Goal: Transaction & Acquisition: Purchase product/service

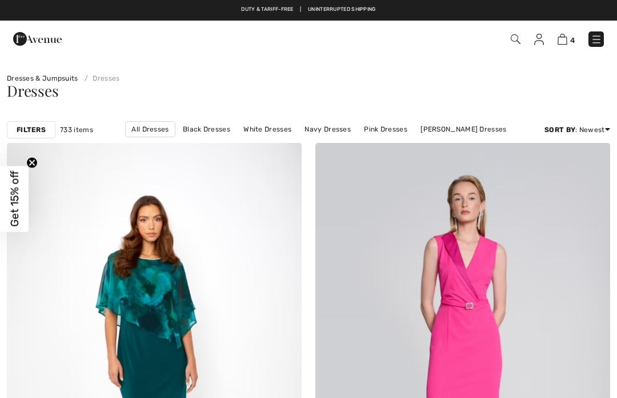
checkbox input "true"
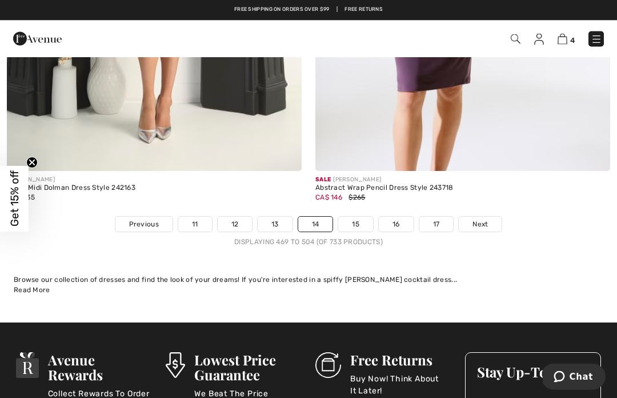
scroll to position [9061, 0]
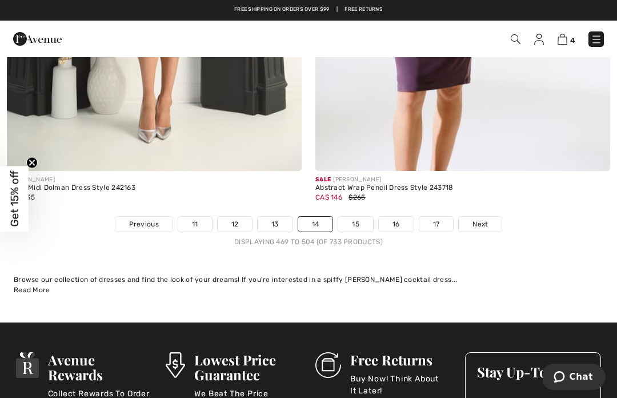
click at [363, 217] on link "15" at bounding box center [355, 224] width 35 height 15
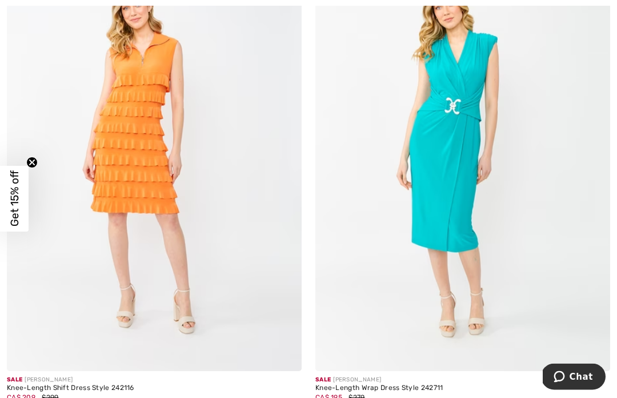
scroll to position [3744, 0]
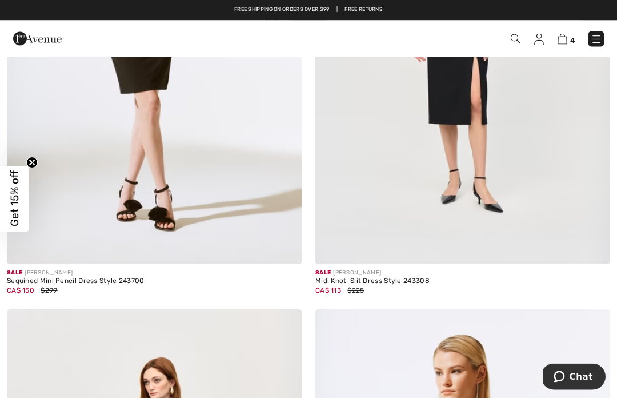
scroll to position [0, 0]
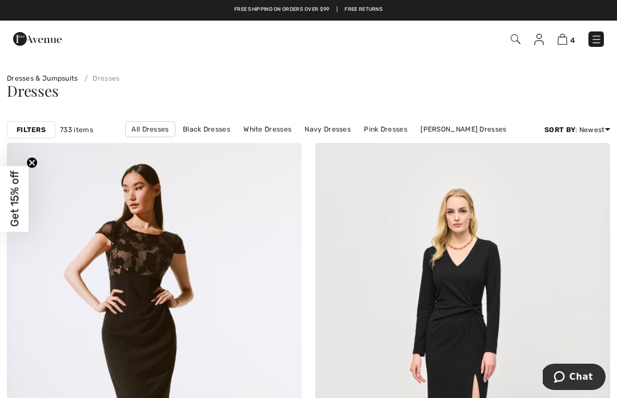
click at [33, 128] on strong "Filters" at bounding box center [31, 130] width 29 height 10
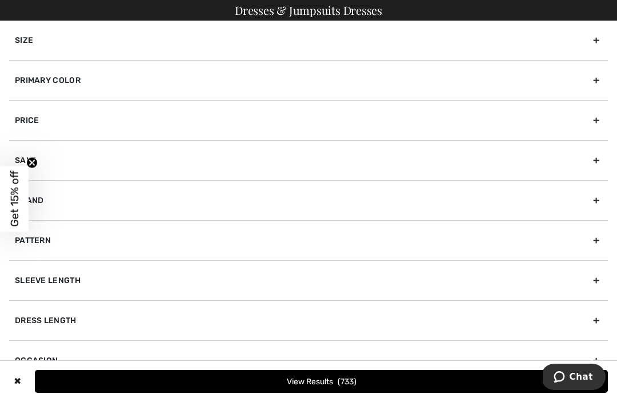
click at [571, 86] on div "Primary Color" at bounding box center [308, 80] width 599 height 40
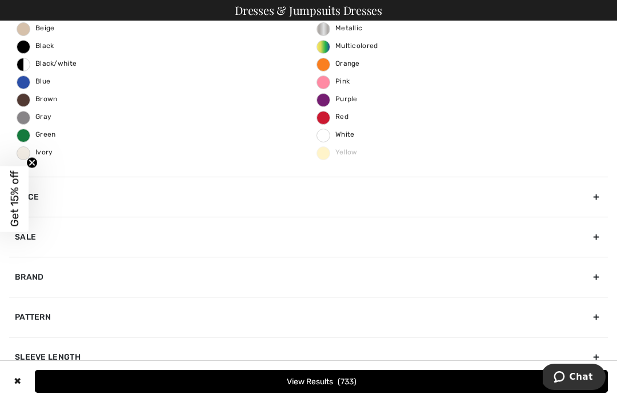
scroll to position [80, 0]
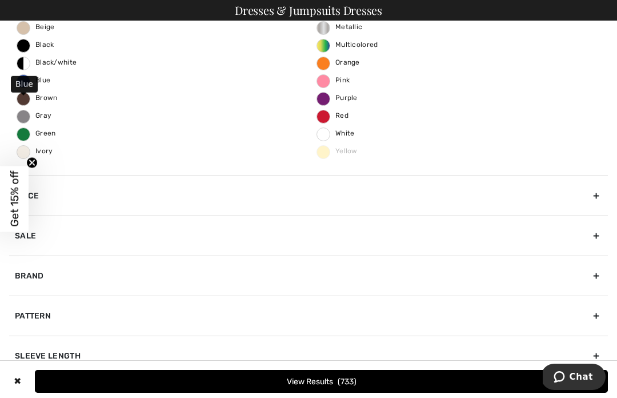
click at [29, 82] on span "Blue" at bounding box center [33, 80] width 33 height 8
click at [0, 0] on input "Blue" at bounding box center [0, 0] width 0 height 0
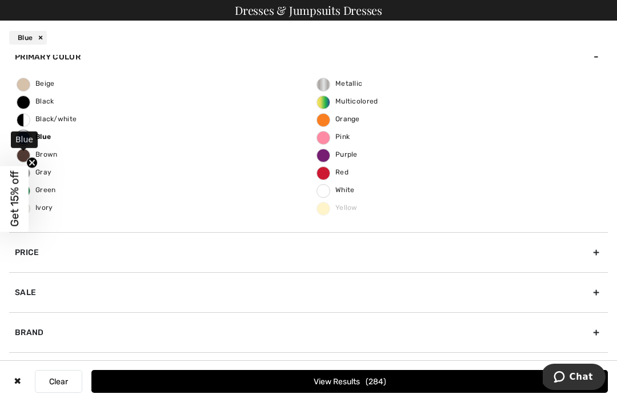
scroll to position [59, 0]
click at [325, 156] on span "Purple" at bounding box center [337, 154] width 41 height 8
click at [0, 0] on input "Purple" at bounding box center [0, 0] width 0 height 0
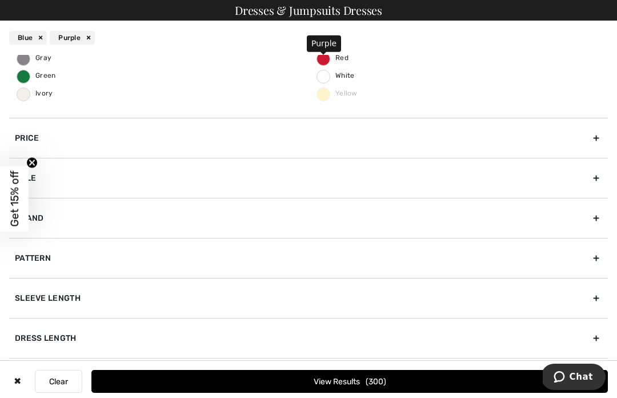
scroll to position [172, 0]
click at [395, 382] on button "View Results 300" at bounding box center [349, 381] width 517 height 23
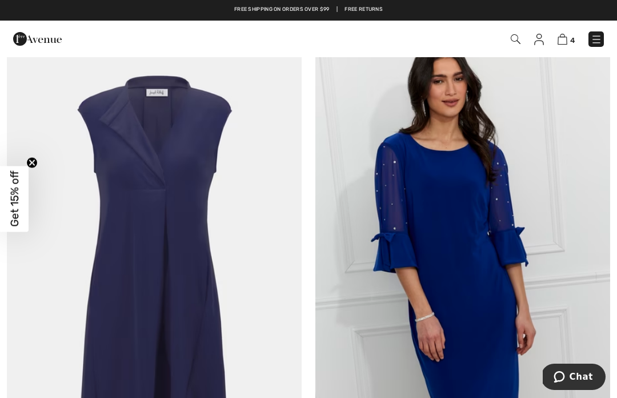
scroll to position [8821, 0]
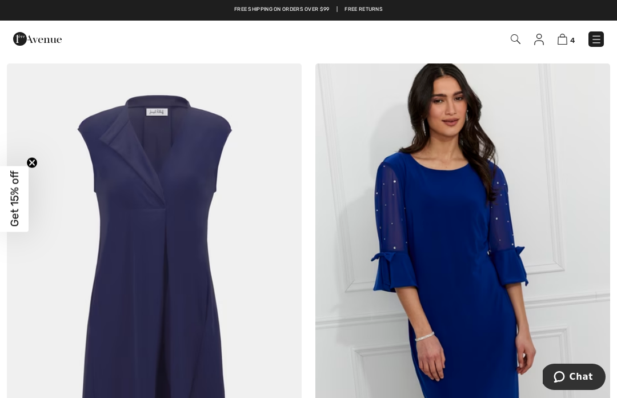
click at [153, 228] on img at bounding box center [154, 284] width 295 height 443
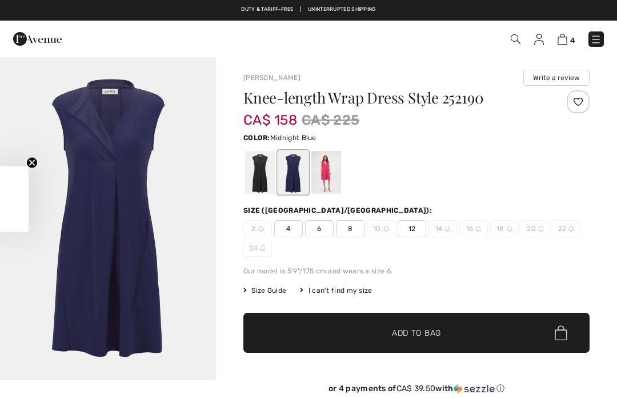
checkbox input "true"
click at [410, 229] on span "12" at bounding box center [412, 228] width 29 height 17
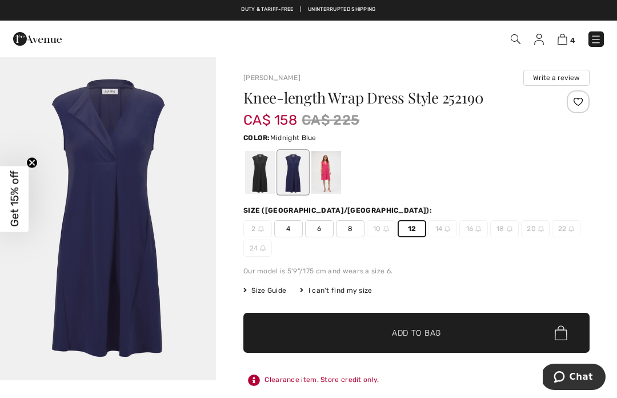
click at [436, 332] on span "Add to Bag" at bounding box center [416, 333] width 49 height 12
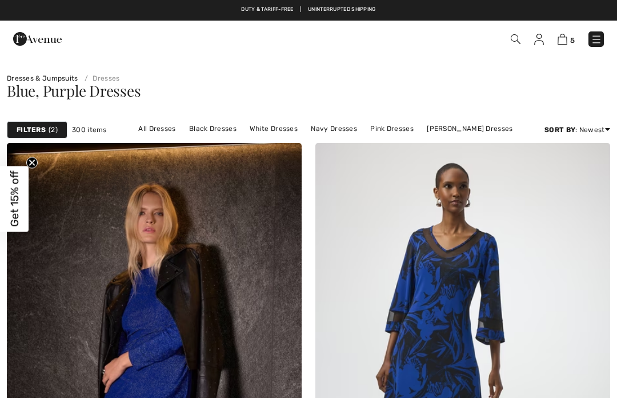
checkbox input "true"
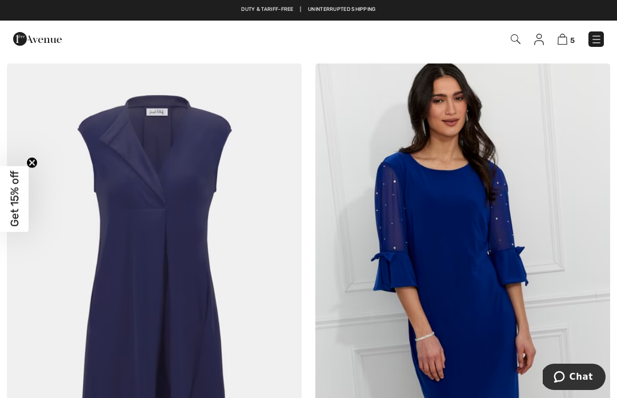
click at [475, 258] on img at bounding box center [463, 284] width 295 height 443
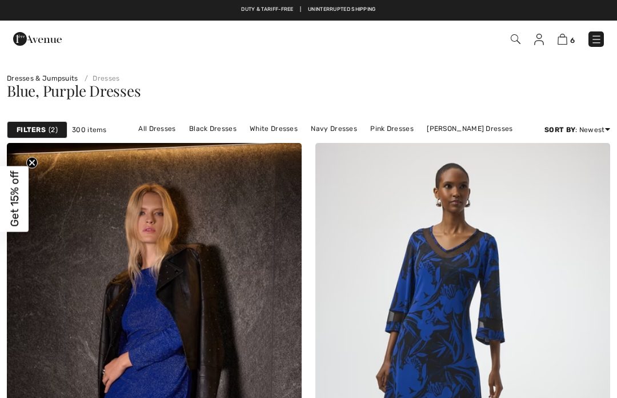
checkbox input "true"
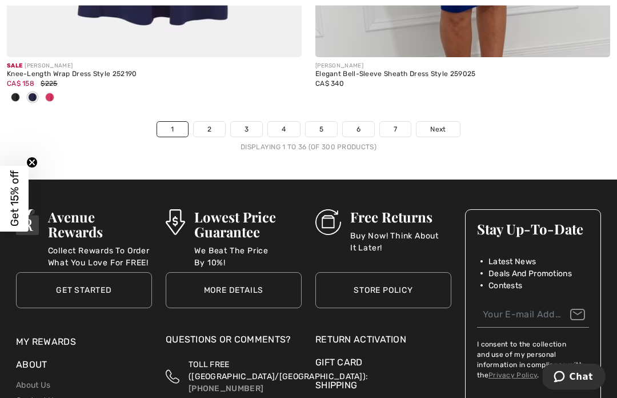
scroll to position [9271, 0]
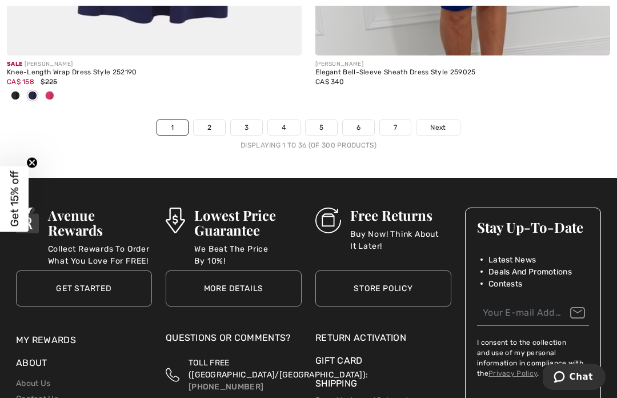
click at [208, 120] on link "2" at bounding box center [209, 127] width 31 height 15
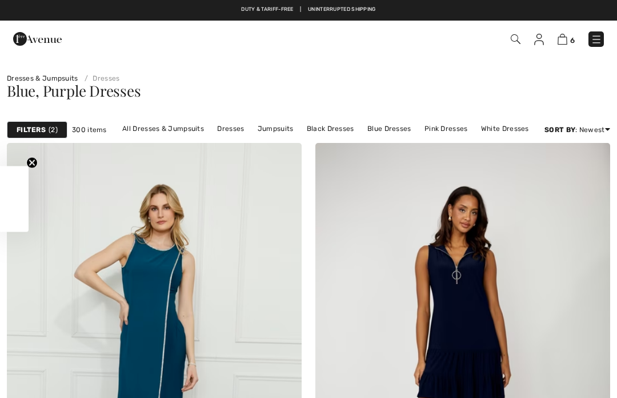
checkbox input "true"
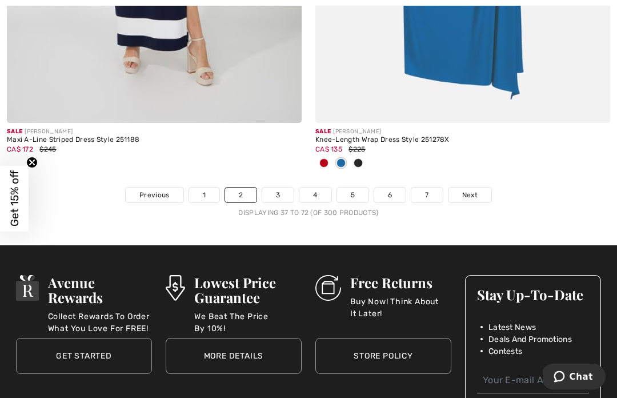
scroll to position [9279, 0]
click at [280, 188] on link "3" at bounding box center [277, 195] width 31 height 15
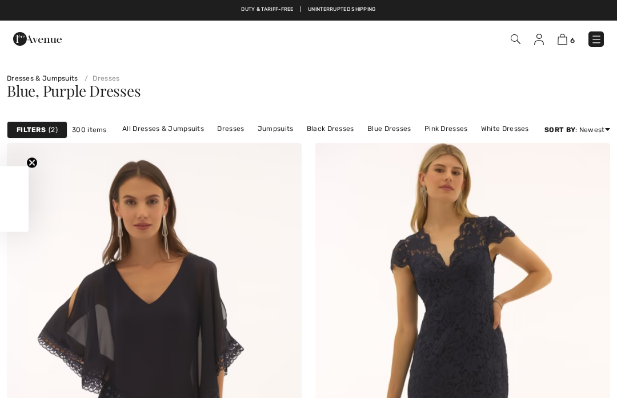
checkbox input "true"
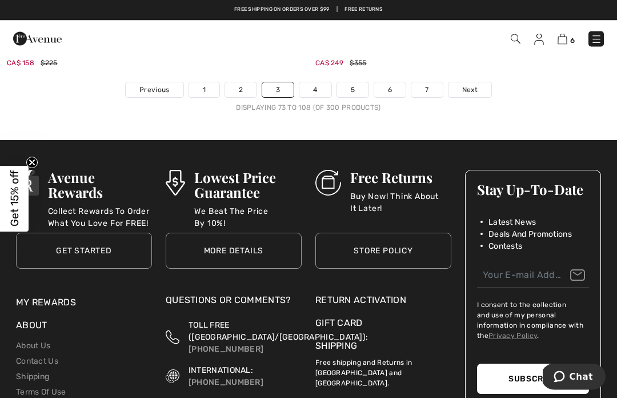
scroll to position [9271, 0]
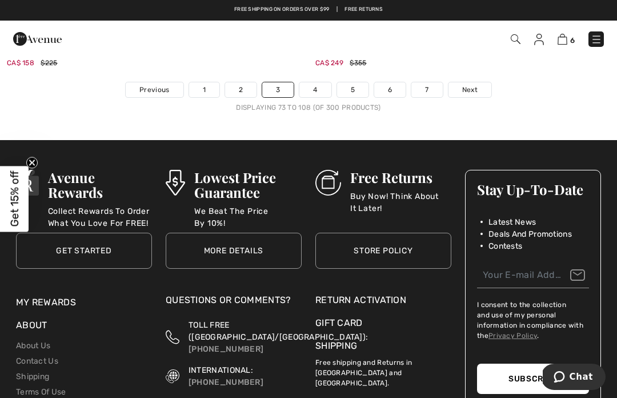
click at [314, 87] on link "4" at bounding box center [315, 89] width 31 height 15
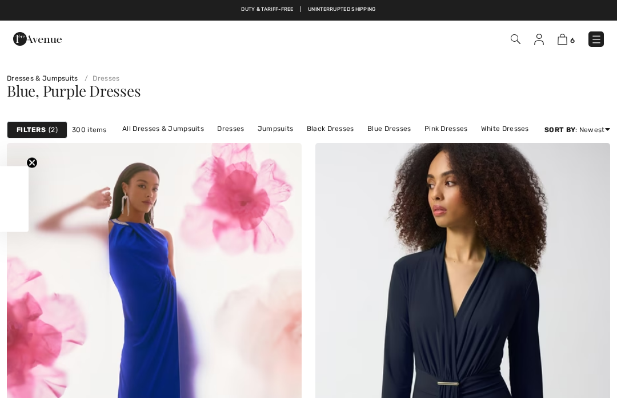
checkbox input "true"
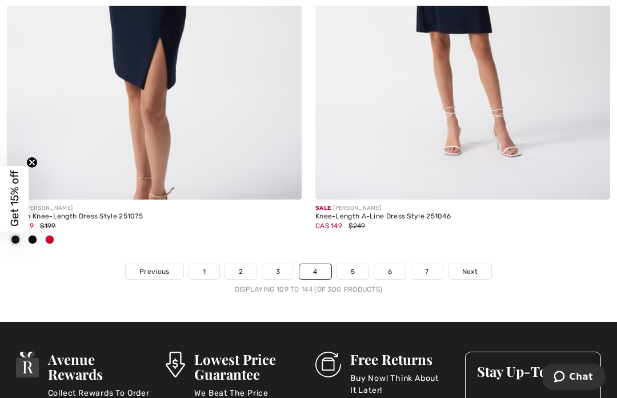
scroll to position [9184, 0]
click at [356, 264] on link "5" at bounding box center [352, 271] width 31 height 15
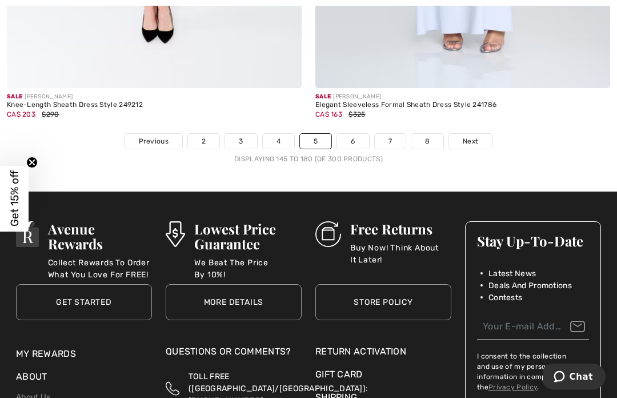
scroll to position [9259, 0]
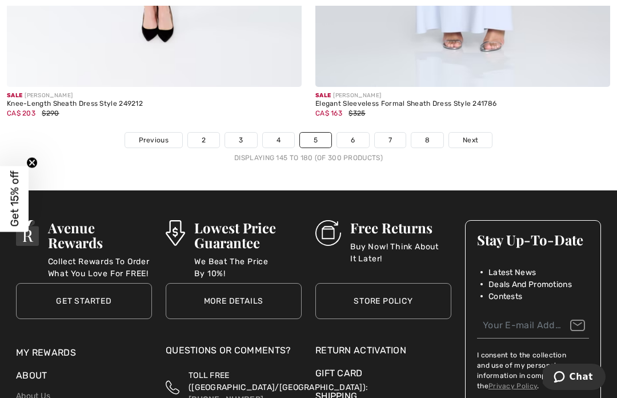
click at [357, 133] on link "6" at bounding box center [352, 140] width 31 height 15
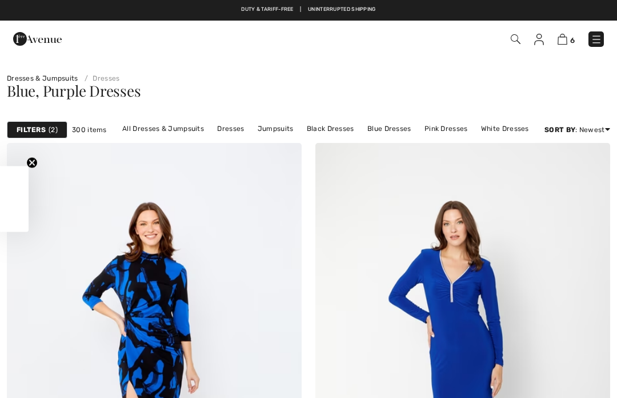
checkbox input "true"
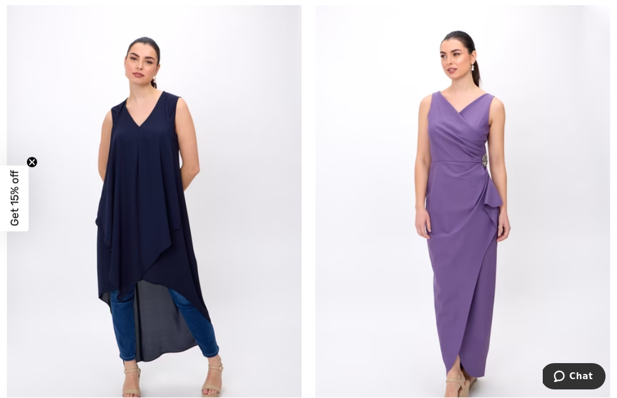
scroll to position [7911, 0]
click at [554, 226] on img at bounding box center [463, 219] width 295 height 443
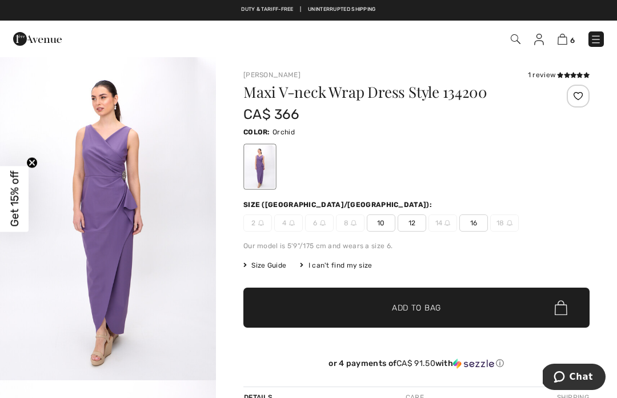
click at [412, 227] on span "12" at bounding box center [412, 222] width 29 height 17
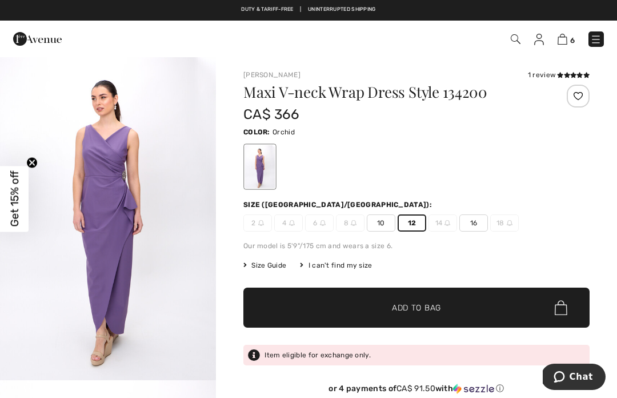
click at [454, 307] on span "✔ Added to Bag Add to Bag" at bounding box center [417, 308] width 346 height 40
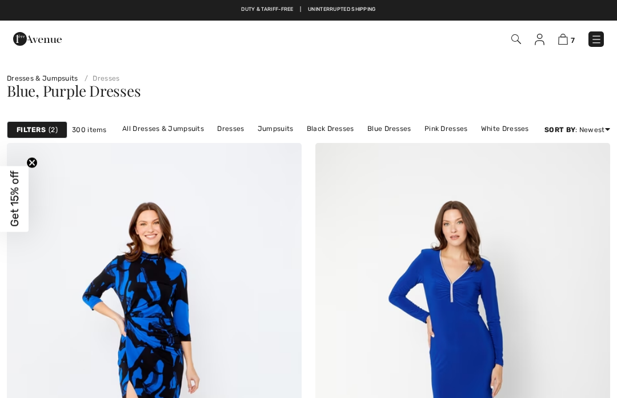
scroll to position [7911, 0]
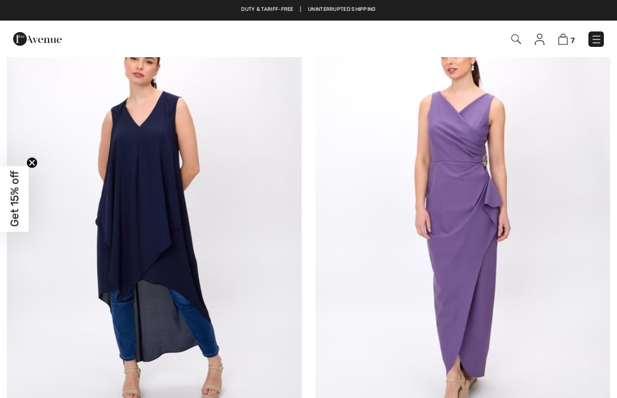
checkbox input "true"
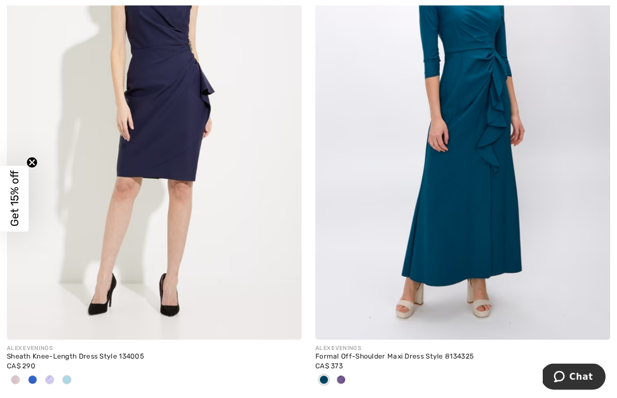
scroll to position [8500, 0]
click at [204, 181] on img at bounding box center [154, 118] width 295 height 443
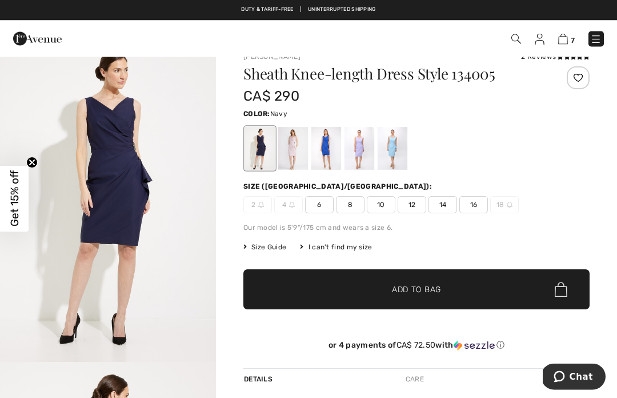
scroll to position [18, 0]
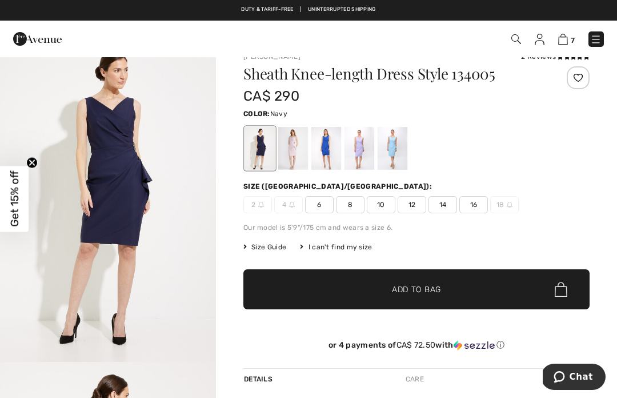
click at [412, 208] on span "12" at bounding box center [412, 204] width 29 height 17
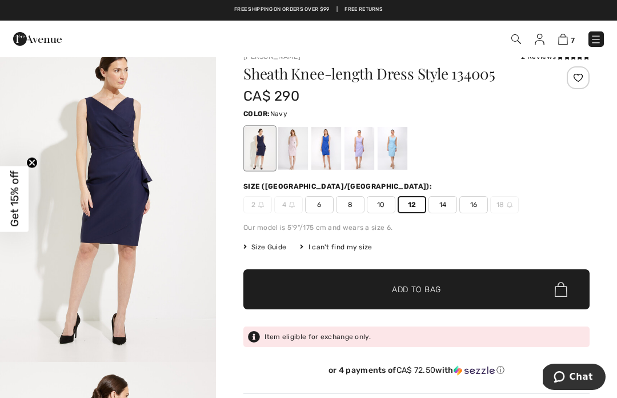
click at [440, 285] on span "Add to Bag" at bounding box center [416, 290] width 49 height 12
click at [476, 290] on span "✔ Added to Bag Add to Bag" at bounding box center [417, 289] width 346 height 40
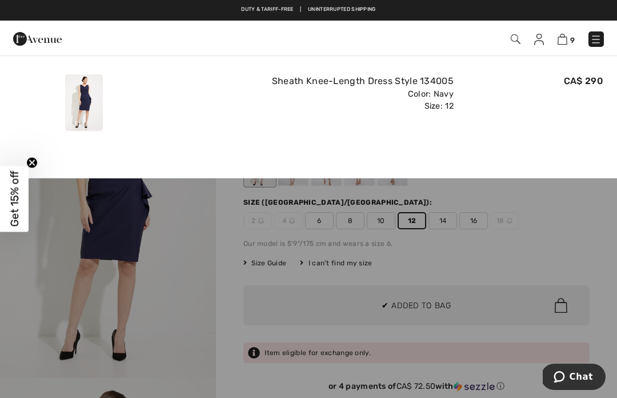
scroll to position [0, 0]
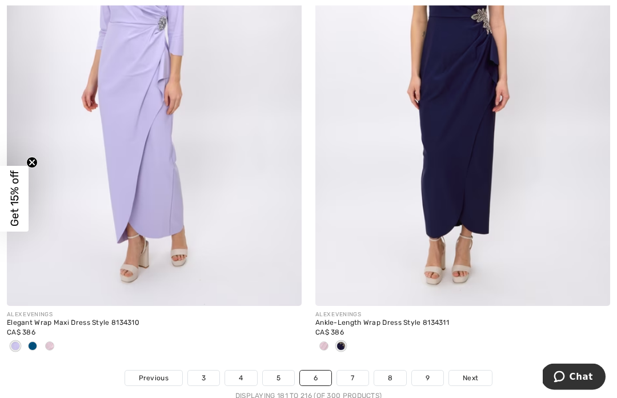
scroll to position [9040, 0]
click at [356, 370] on link "7" at bounding box center [352, 377] width 31 height 15
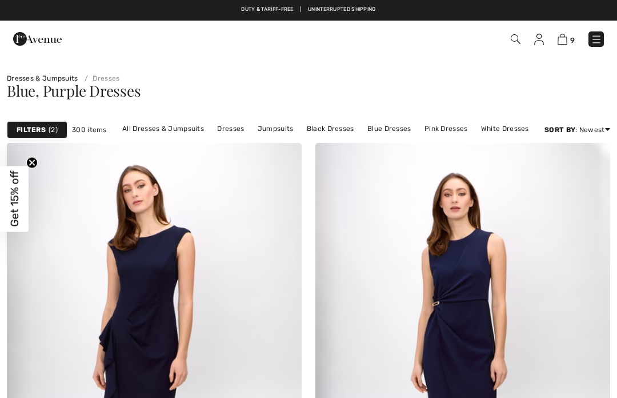
checkbox input "true"
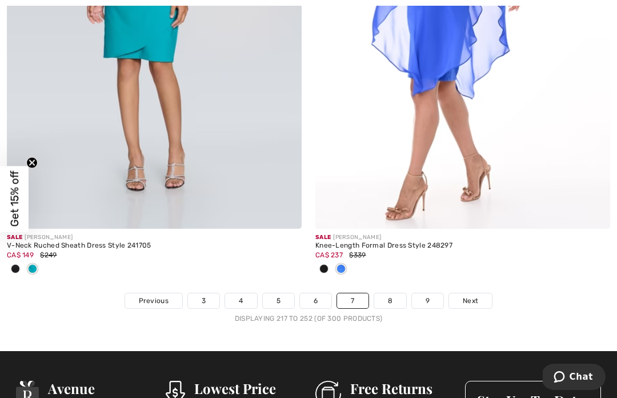
scroll to position [9141, 0]
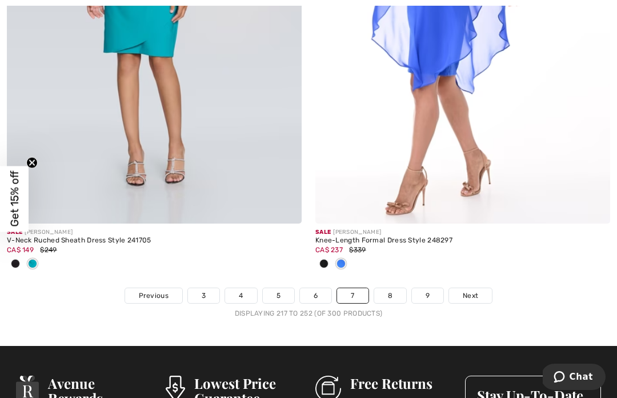
click at [388, 288] on link "8" at bounding box center [390, 295] width 32 height 15
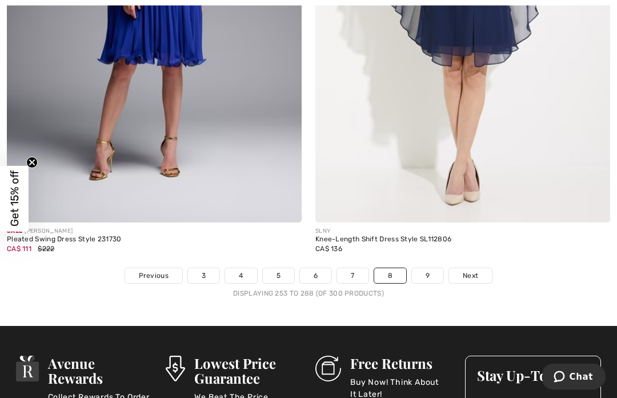
scroll to position [9123, 0]
click at [430, 268] on link "9" at bounding box center [427, 275] width 31 height 15
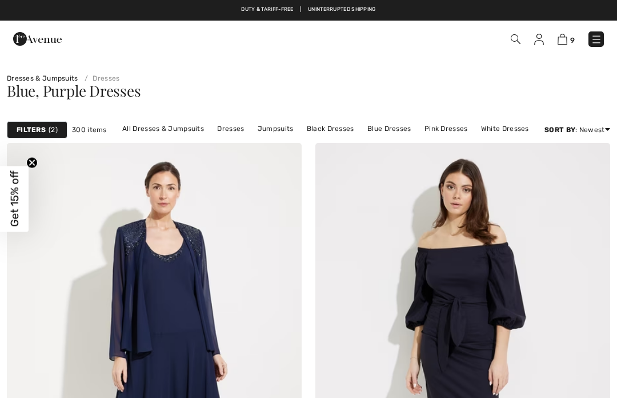
checkbox input "true"
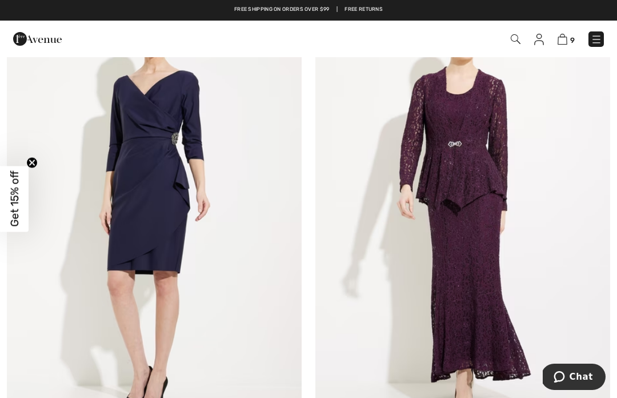
scroll to position [656, 0]
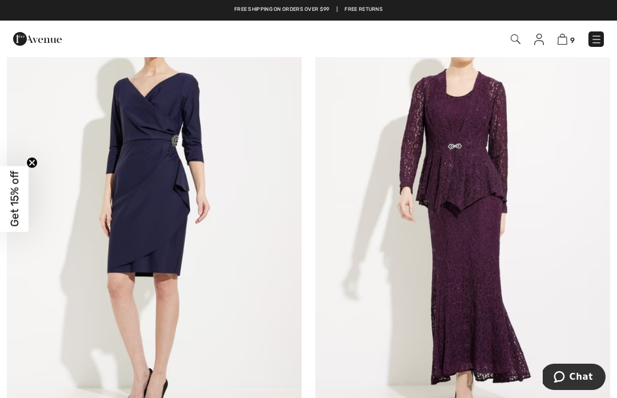
click at [185, 234] on img at bounding box center [154, 215] width 295 height 443
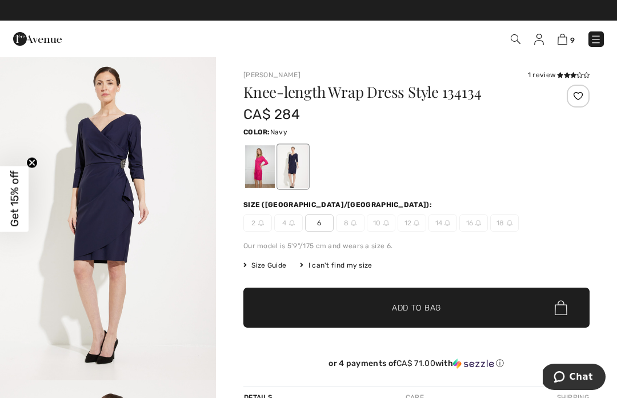
click at [457, 308] on span "✔ Added to Bag Add to Bag" at bounding box center [417, 308] width 346 height 40
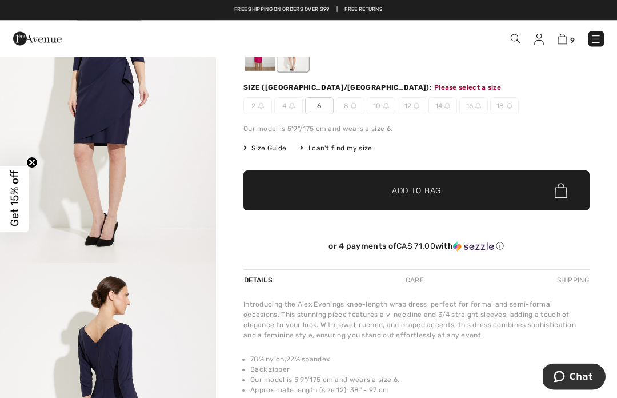
scroll to position [117, 0]
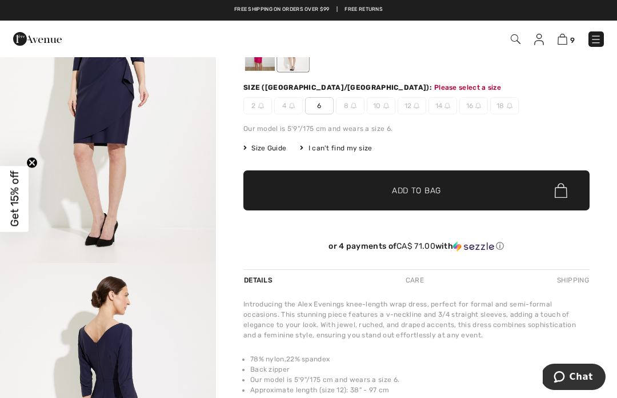
click at [443, 187] on span "✔ Added to Bag Add to Bag" at bounding box center [417, 190] width 346 height 40
click at [321, 103] on span "6" at bounding box center [319, 105] width 29 height 17
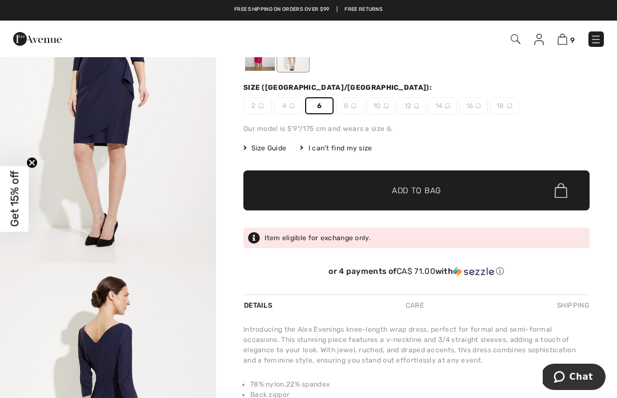
click at [445, 184] on span "✔ Added to Bag Add to Bag" at bounding box center [417, 190] width 346 height 40
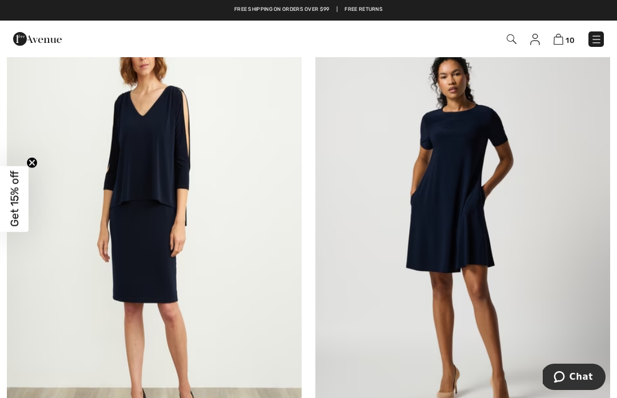
scroll to position [2665, 0]
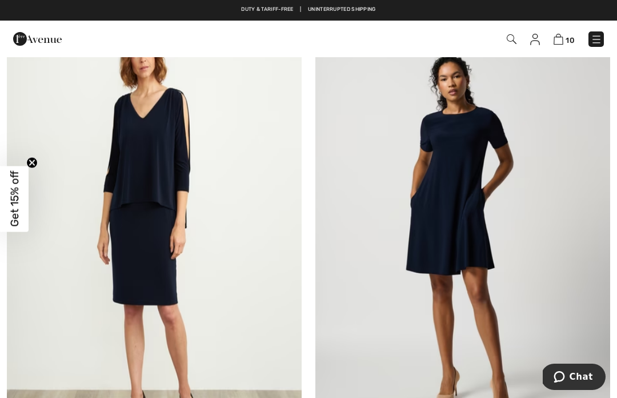
click at [560, 40] on img at bounding box center [559, 39] width 10 height 11
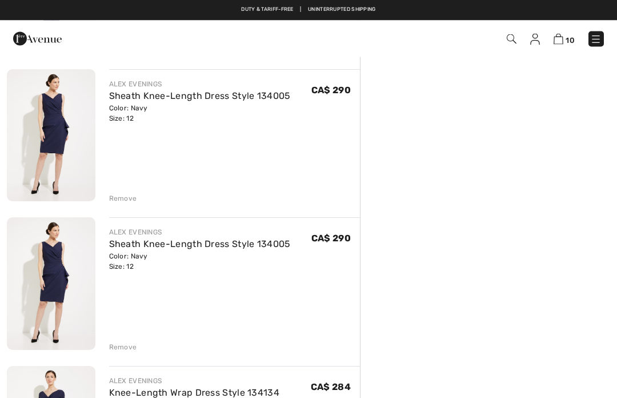
scroll to position [1121, 0]
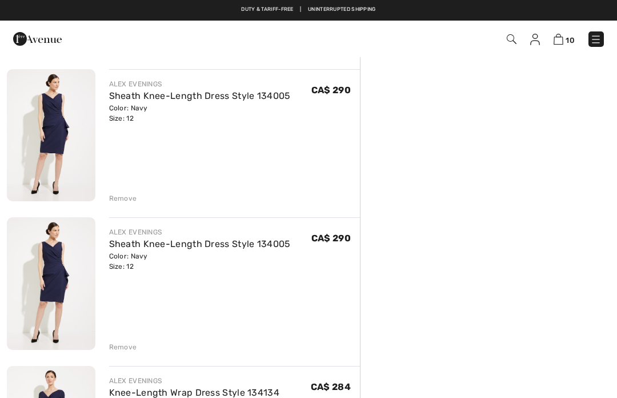
click at [129, 343] on div "Remove" at bounding box center [123, 347] width 28 height 10
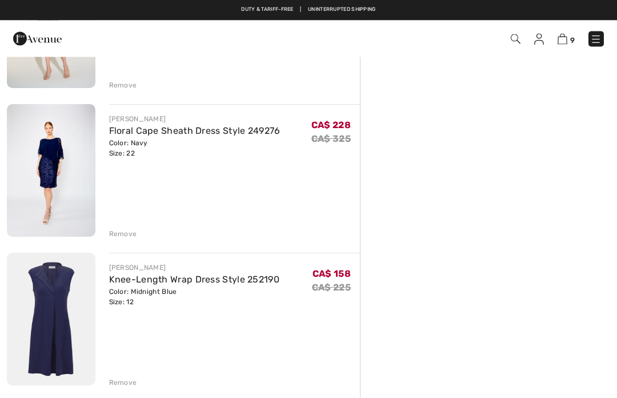
scroll to position [491, 0]
